Goal: Task Accomplishment & Management: Manage account settings

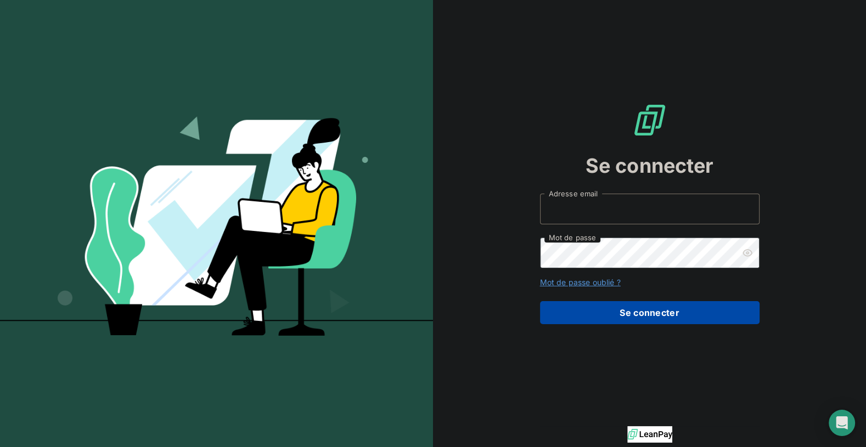
type input "[PERSON_NAME][EMAIL_ADDRESS][DOMAIN_NAME]"
click at [628, 311] on button "Se connecter" at bounding box center [650, 312] width 220 height 23
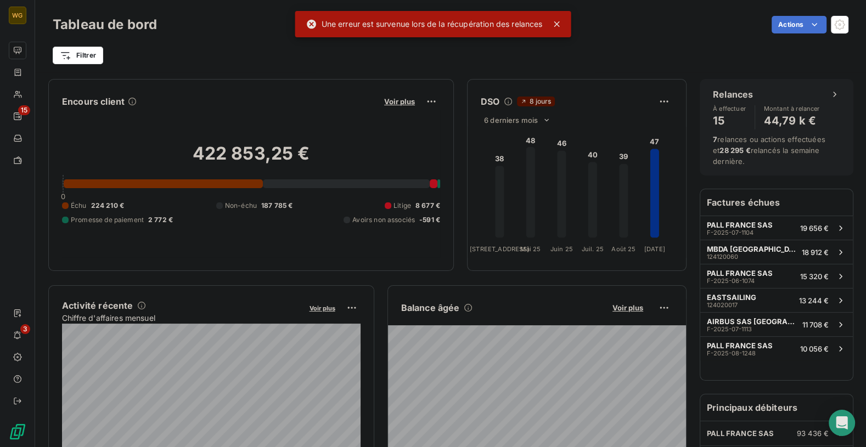
click at [557, 23] on icon at bounding box center [556, 23] width 5 height 5
